Goal: Information Seeking & Learning: Learn about a topic

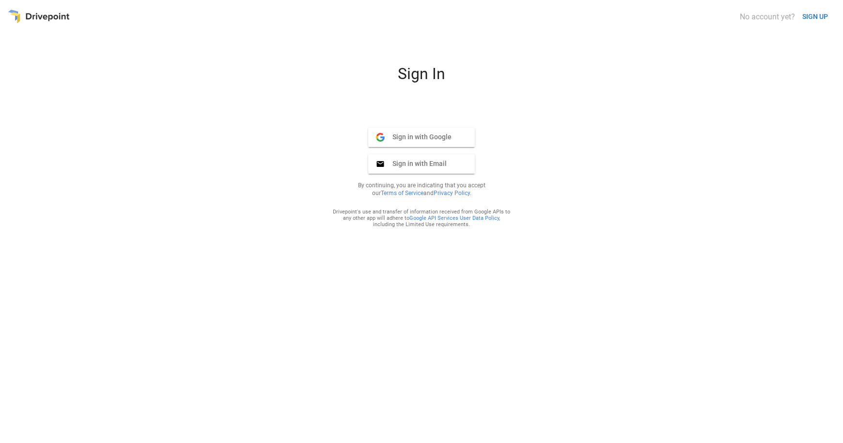
click at [412, 138] on span "Sign in with Google" at bounding box center [418, 136] width 67 height 9
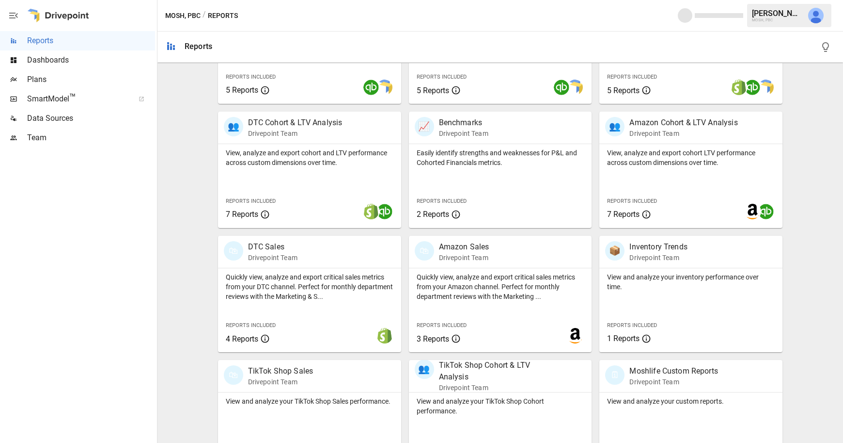
scroll to position [308, 0]
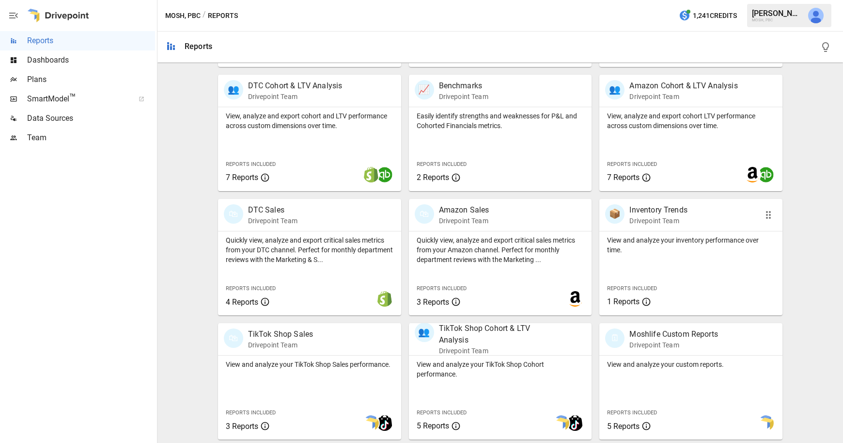
click at [691, 257] on div "View and analyze your inventory performance over time. Reports Included 1 Repor…" at bounding box center [691, 273] width 183 height 84
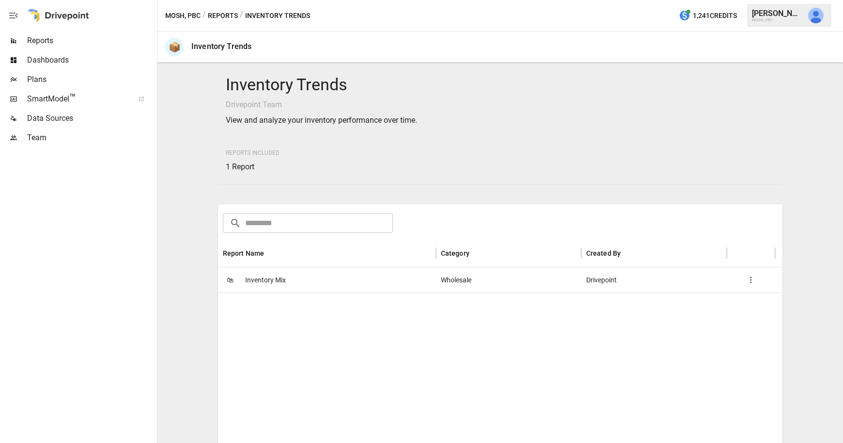
click at [271, 279] on span "Inventory Mix" at bounding box center [265, 280] width 41 height 25
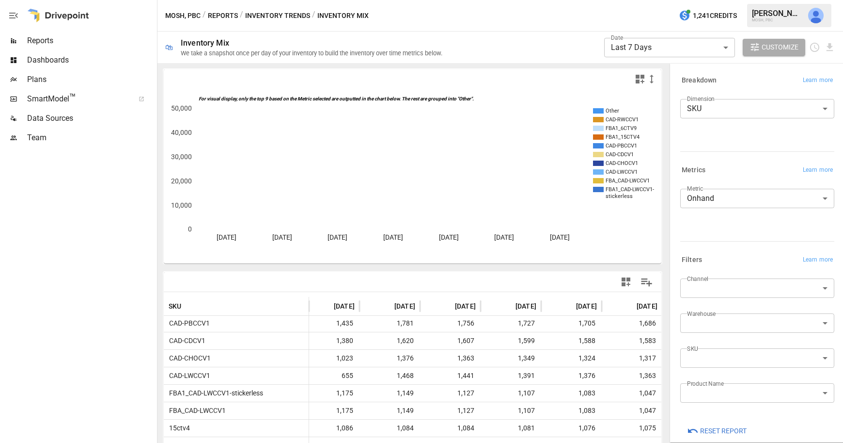
scroll to position [0, 71]
